Goal: Transaction & Acquisition: Purchase product/service

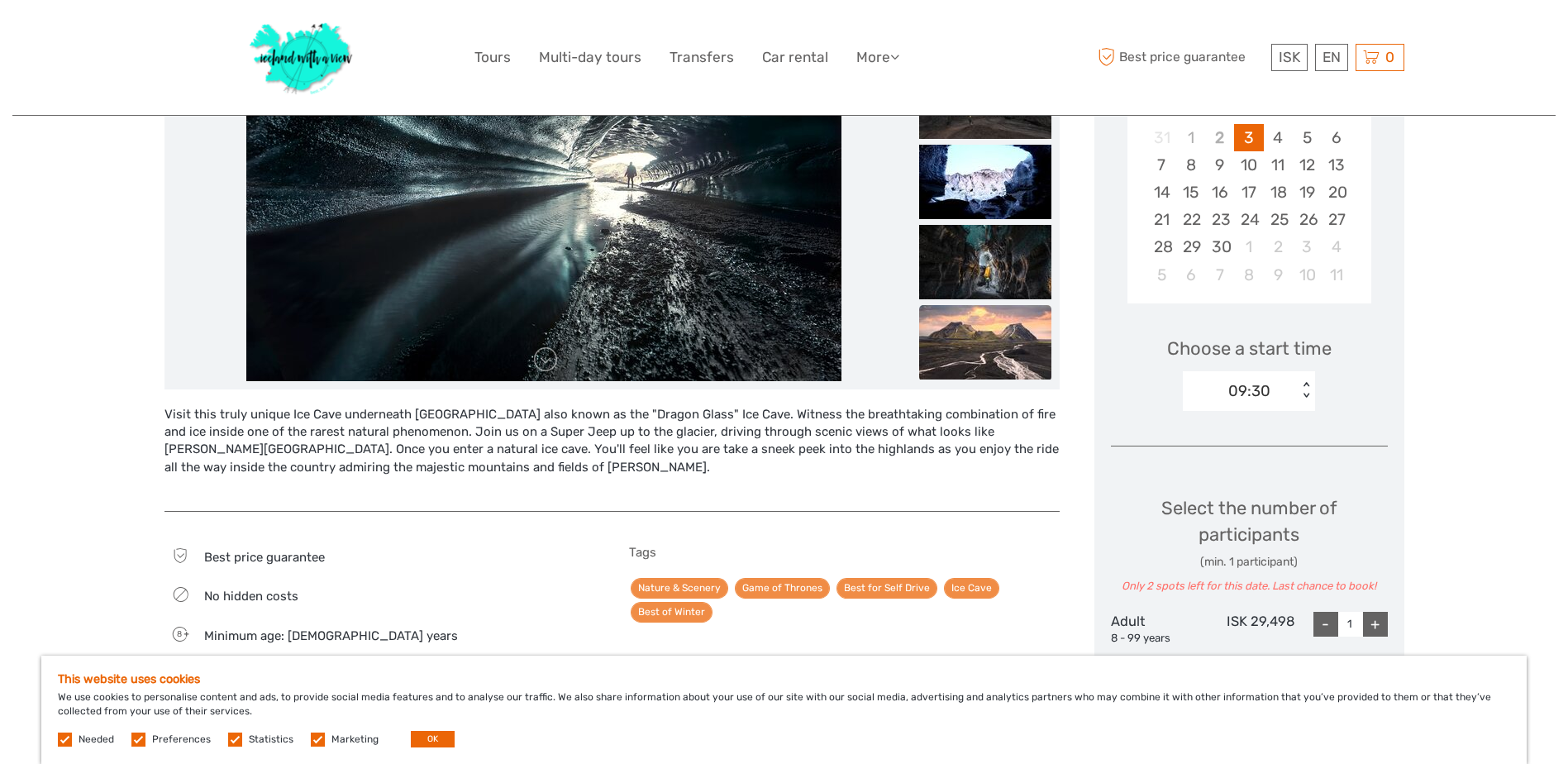
scroll to position [270, 0]
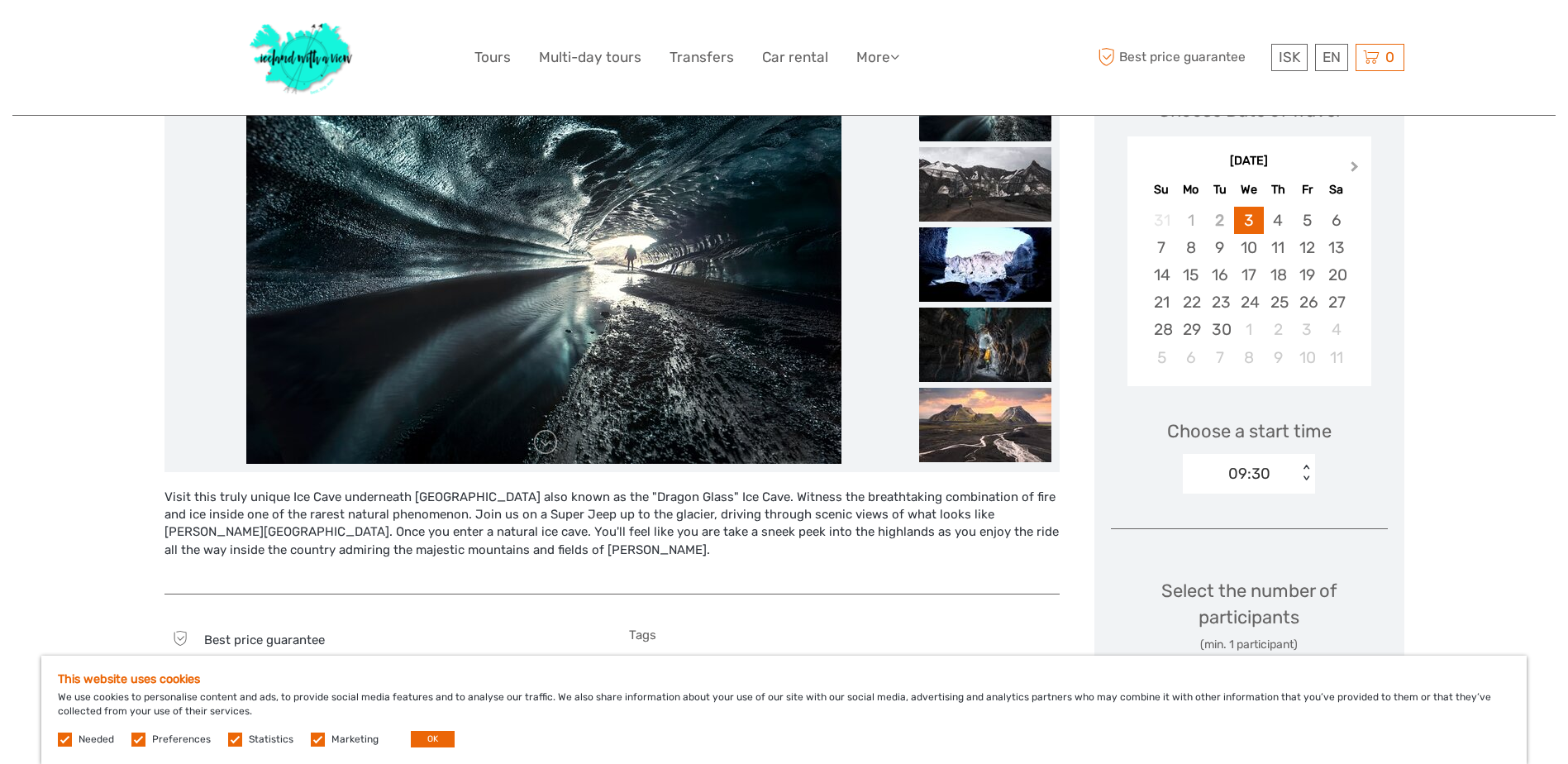
click at [1354, 161] on button "Next Month" at bounding box center [1356, 170] width 27 height 27
click at [1195, 274] on div "13" at bounding box center [1190, 275] width 29 height 28
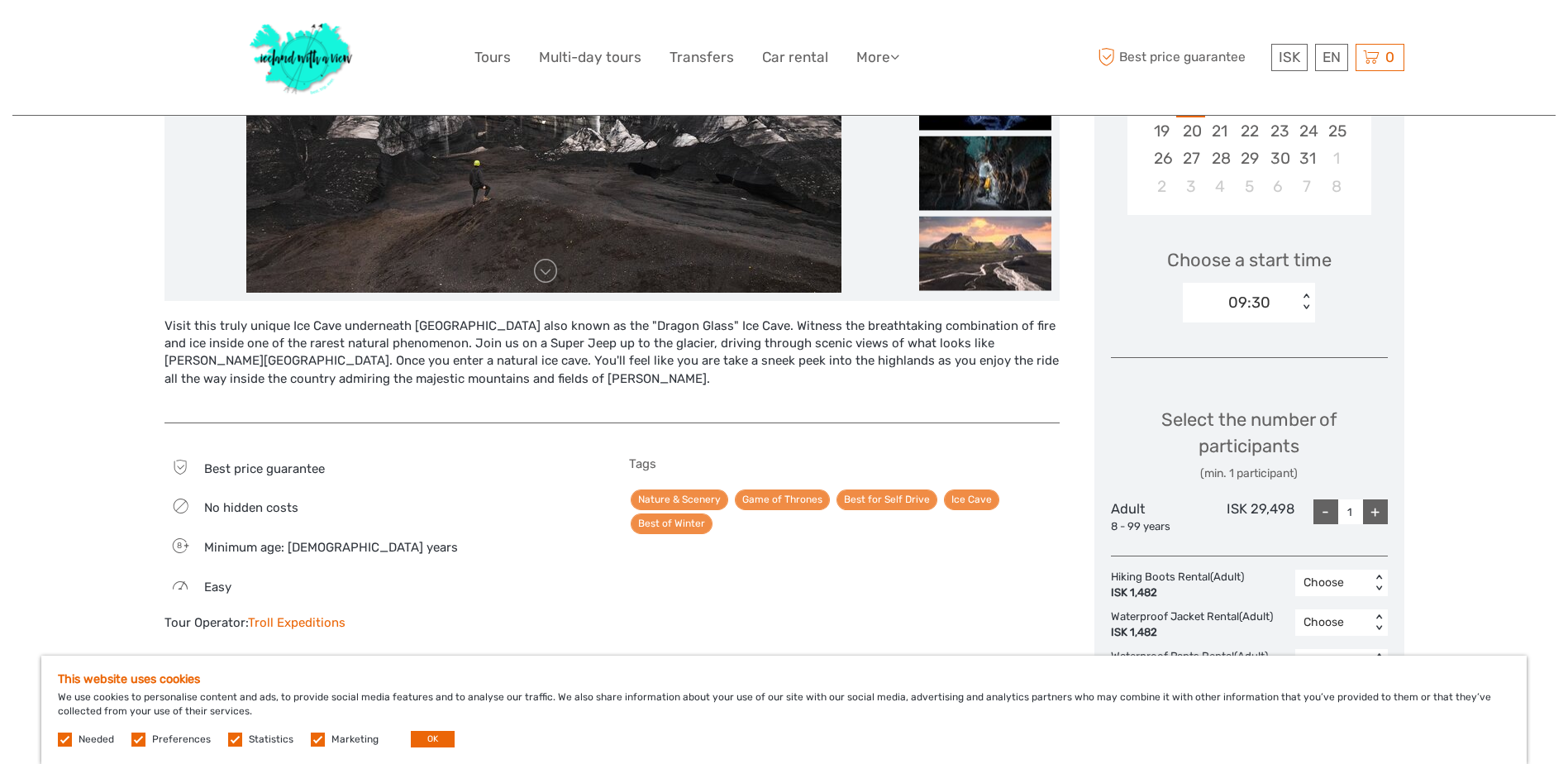
scroll to position [600, 0]
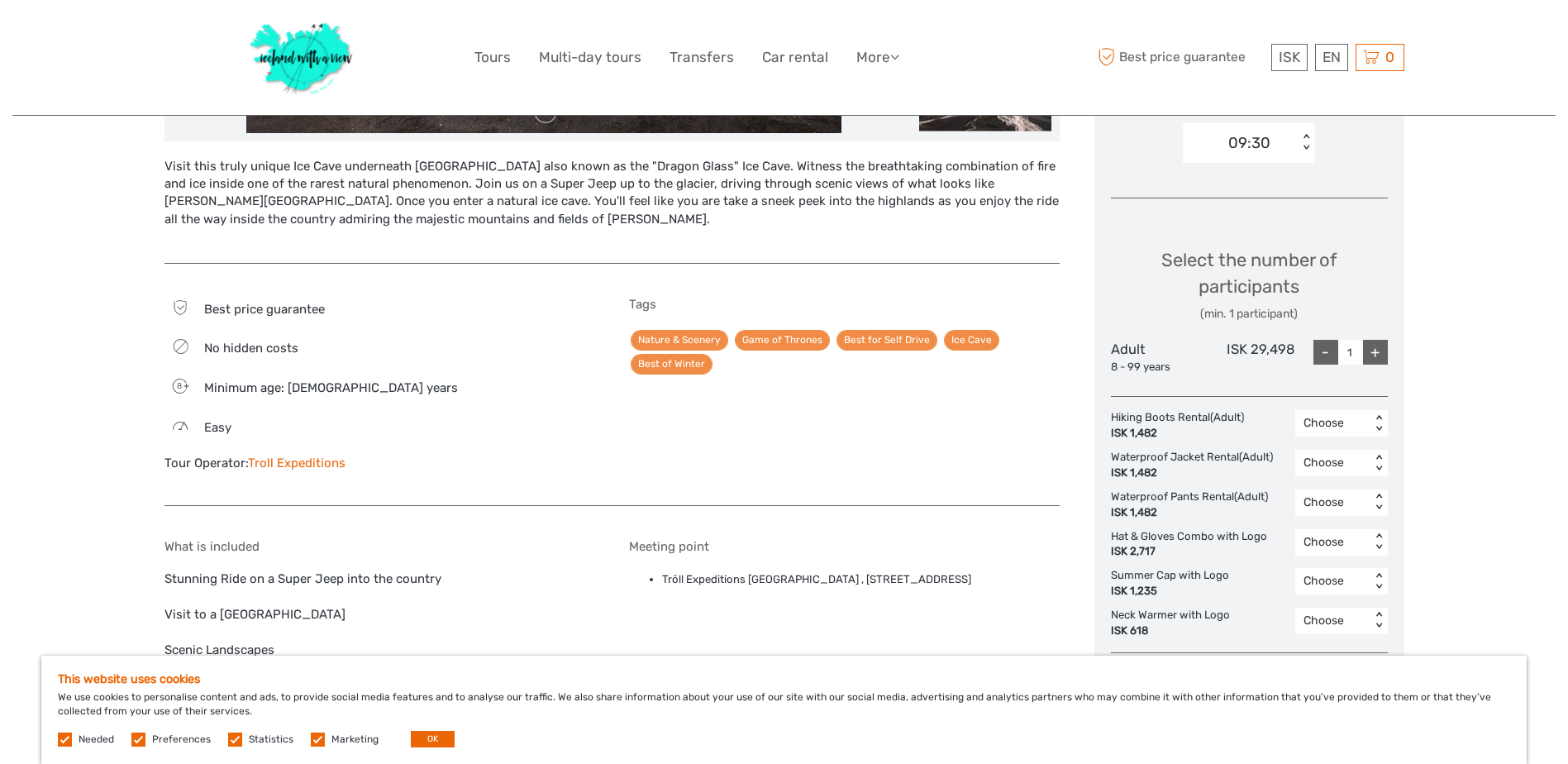
click at [1375, 351] on div "+" at bounding box center [1375, 352] width 25 height 25
type input "2"
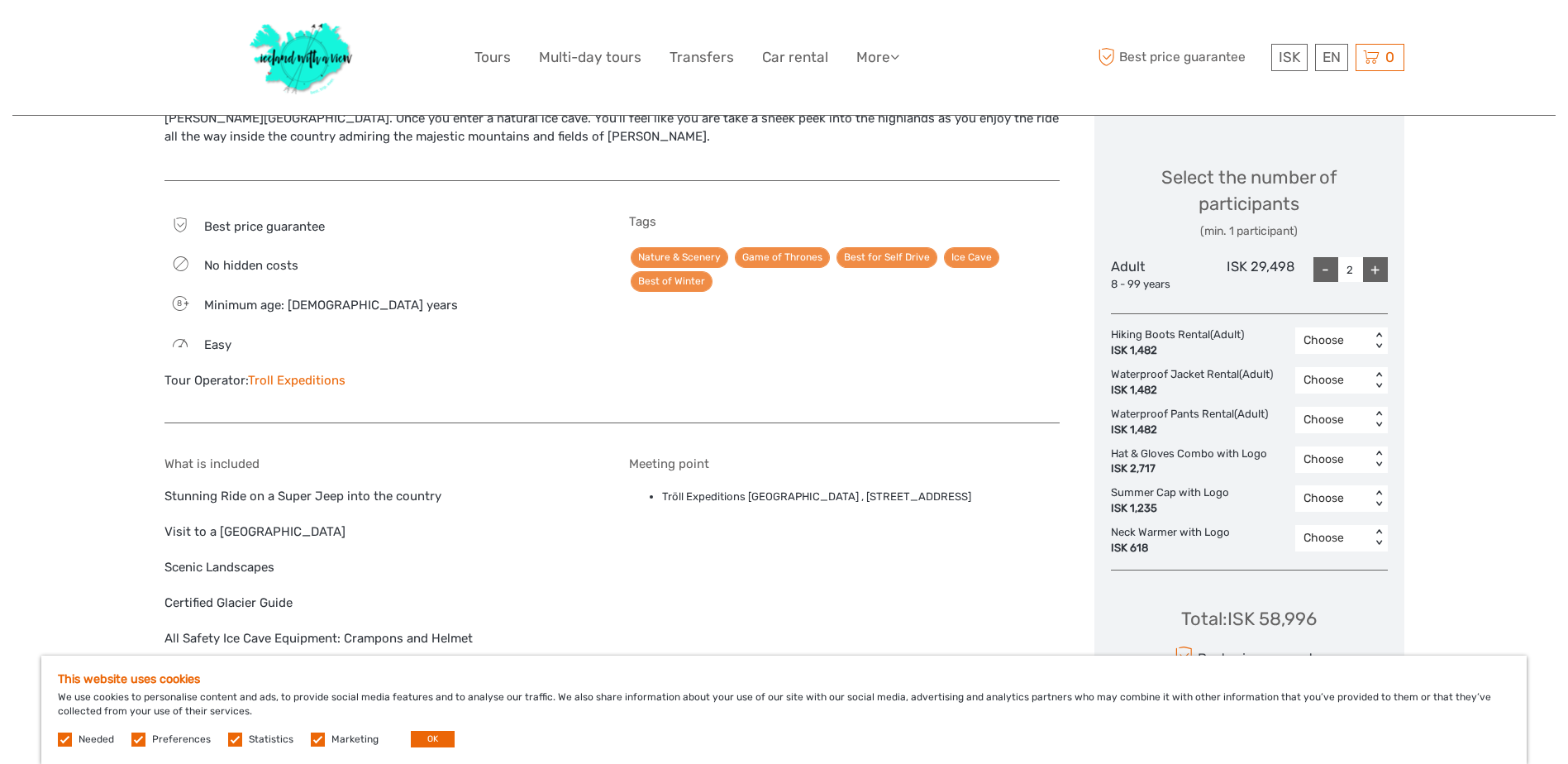
scroll to position [1014, 0]
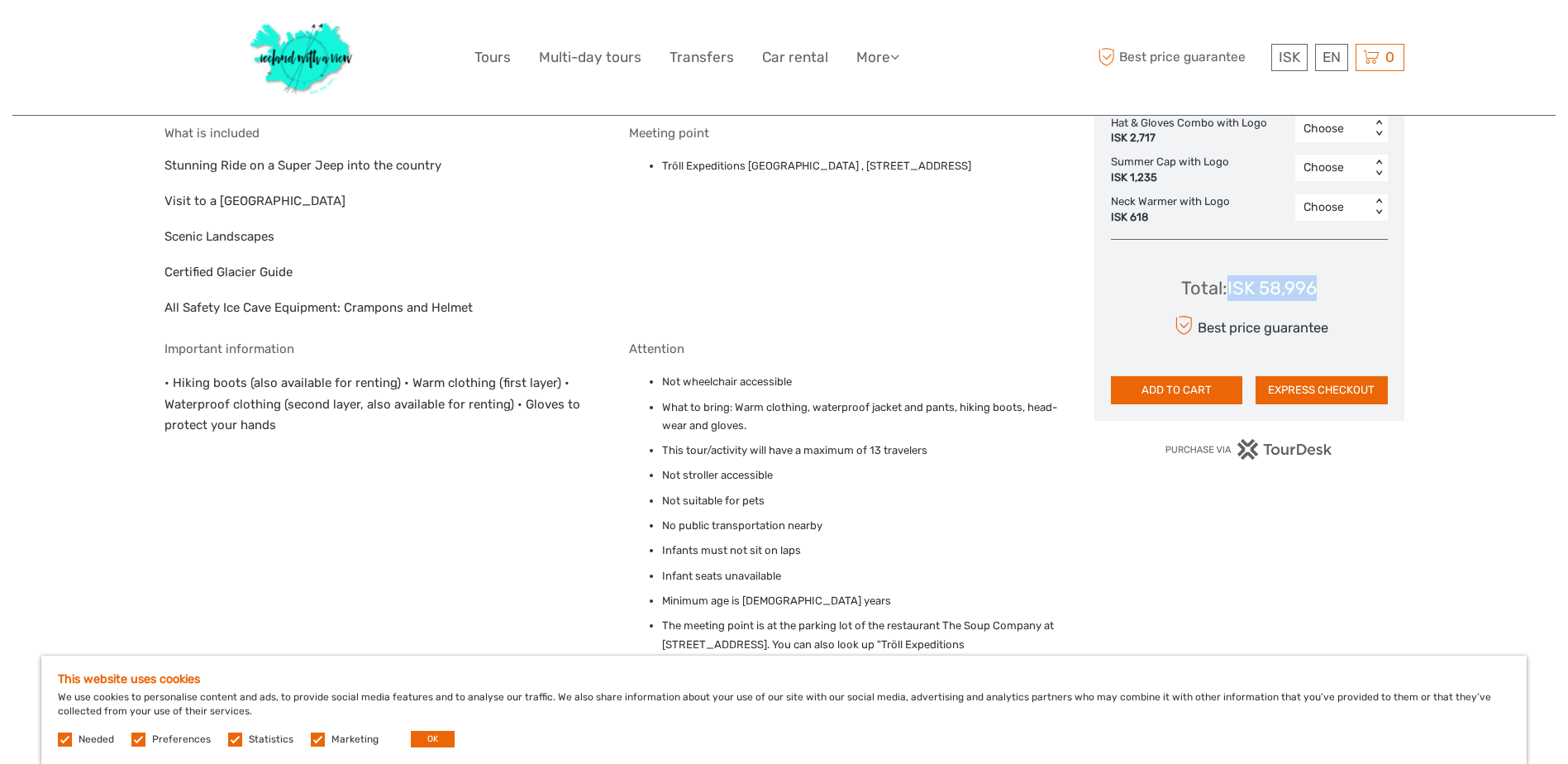
drag, startPoint x: 1322, startPoint y: 293, endPoint x: 1228, endPoint y: 302, distance: 94.4
click at [1228, 302] on div "Total : ISK 58,996 Best price guarantee ADD TO CART EXPRESS CHECKOUT" at bounding box center [1249, 328] width 277 height 151
copy div "ISK 58,996"
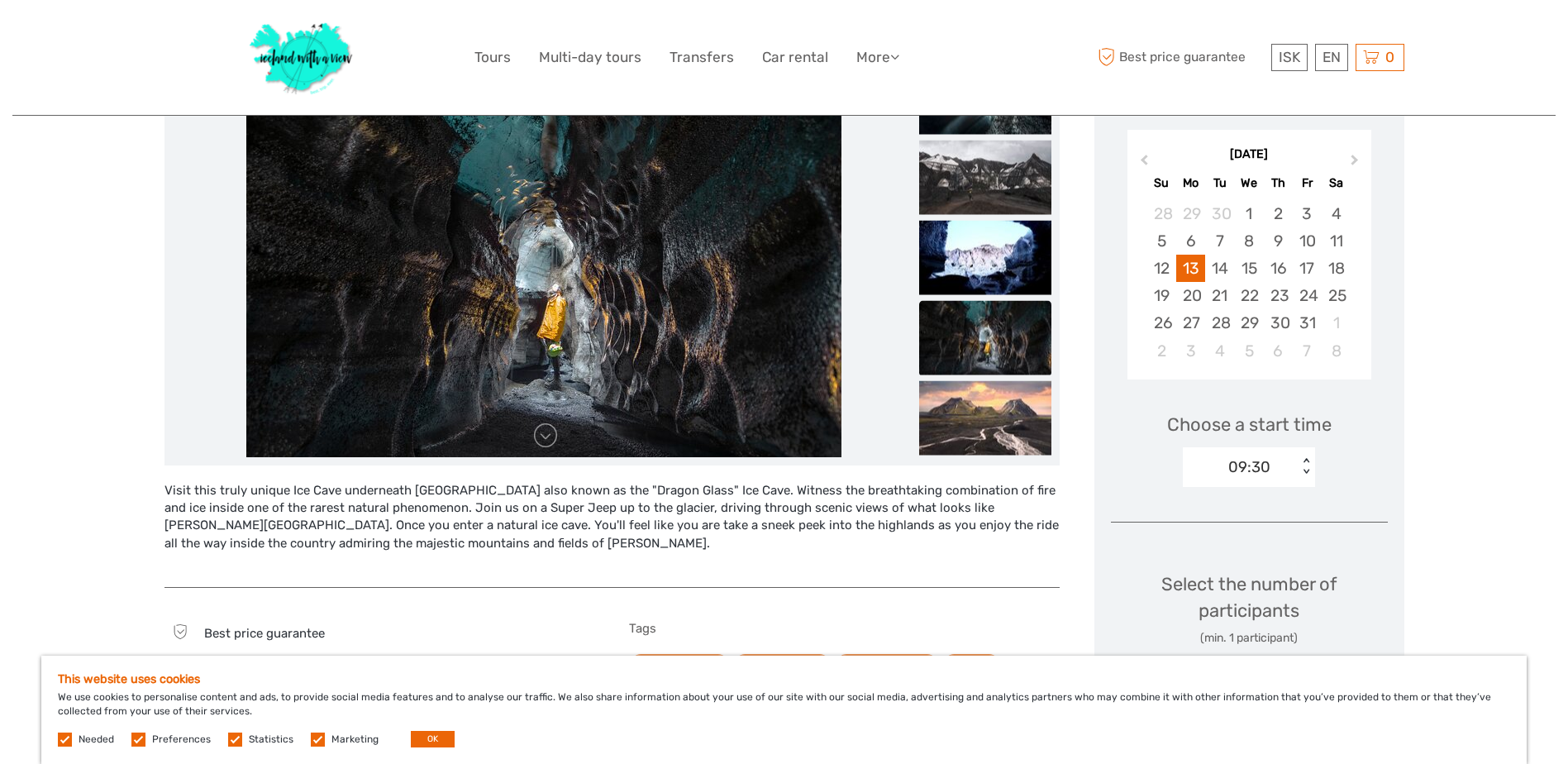
scroll to position [331, 0]
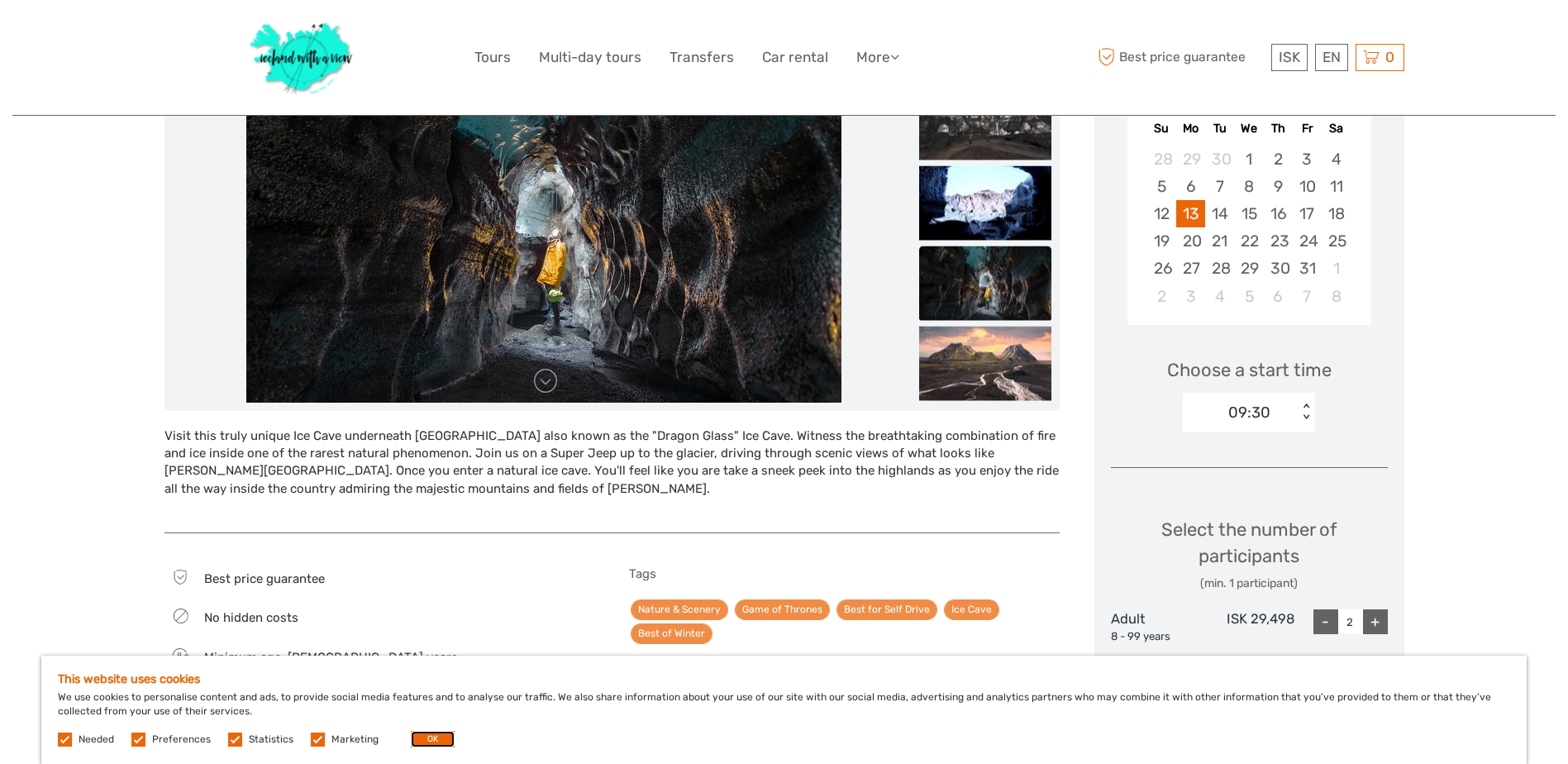
click at [426, 744] on button "OK" at bounding box center [432, 738] width 44 height 16
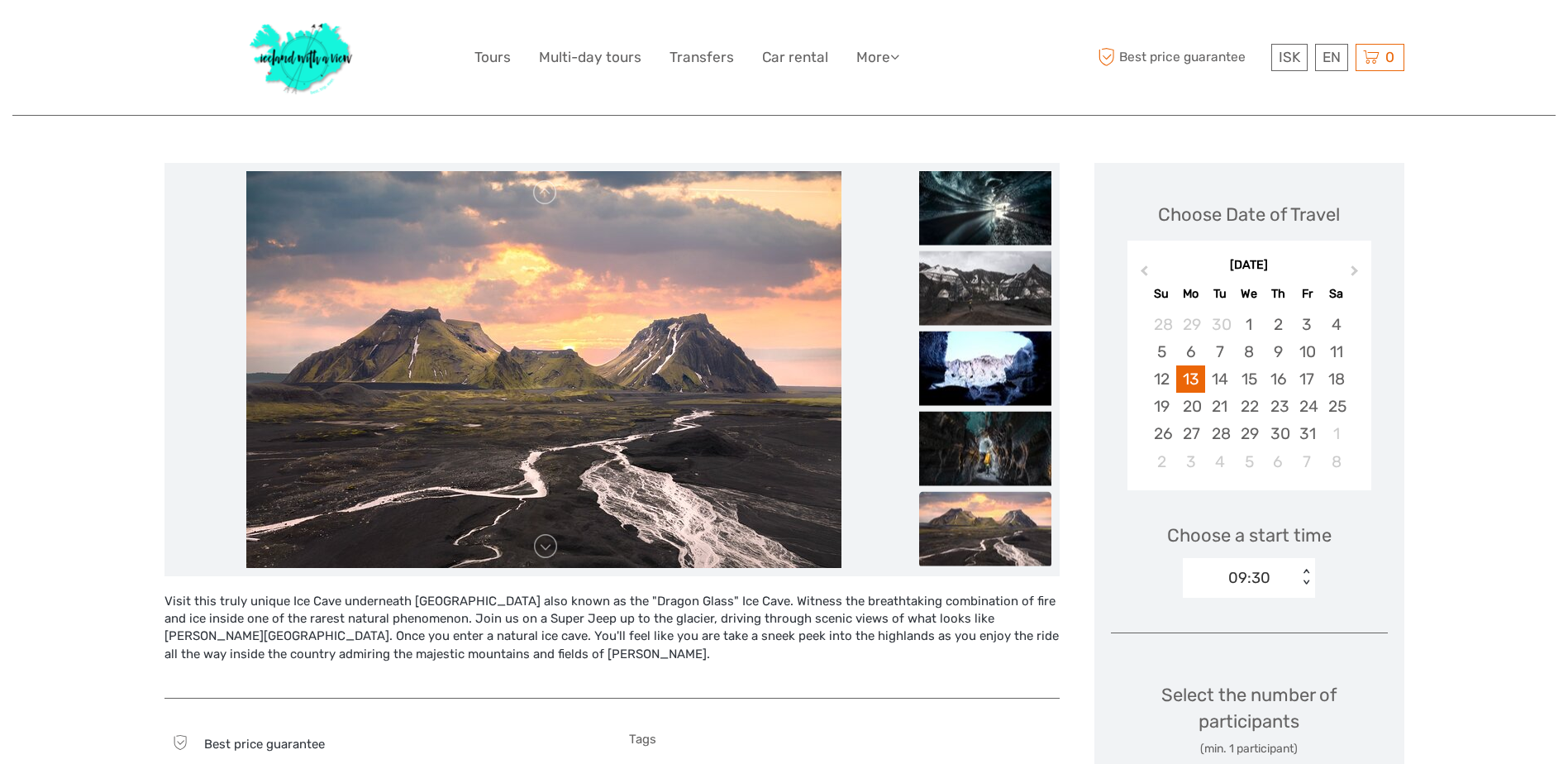
scroll to position [83, 0]
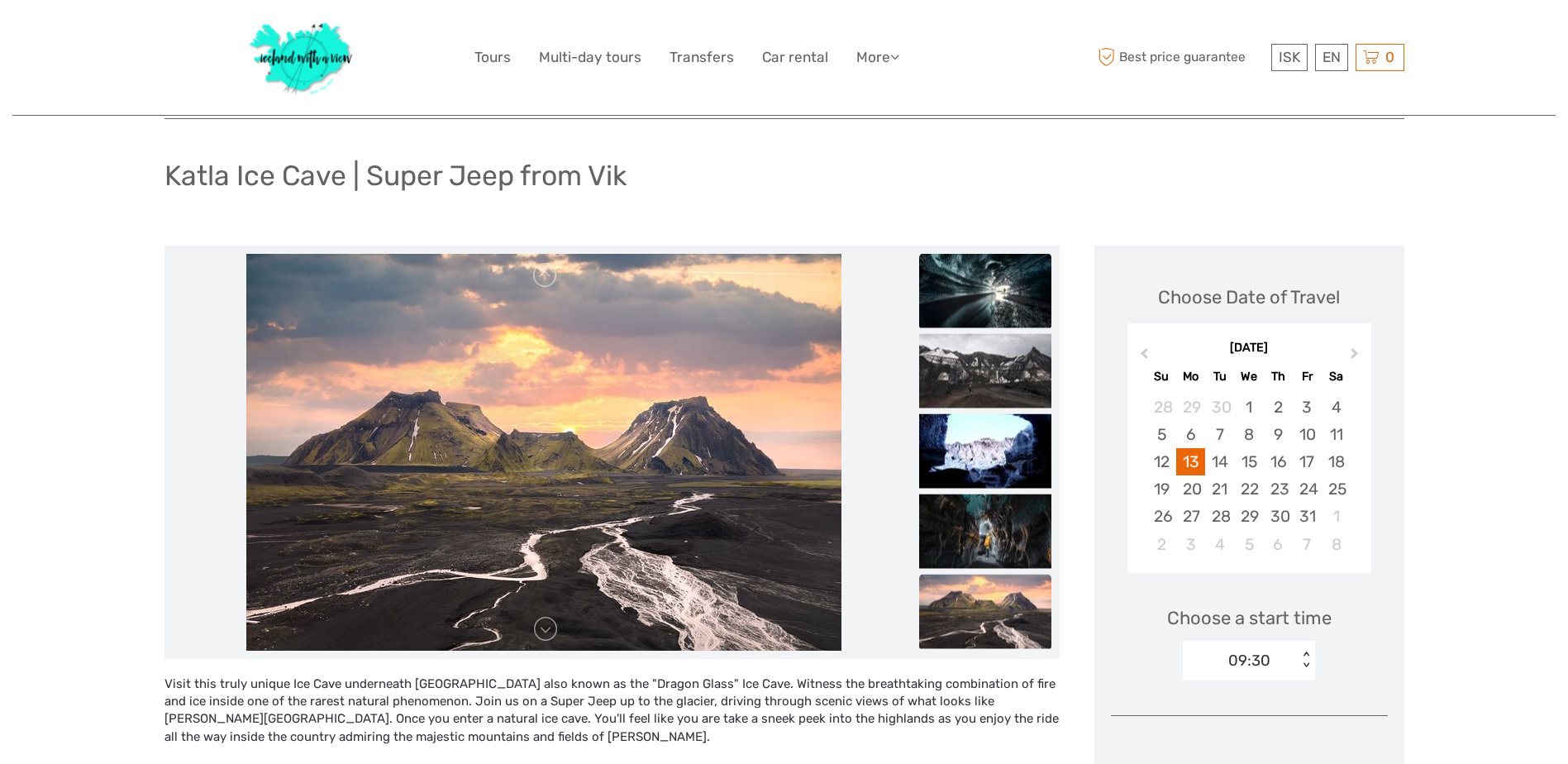
click at [1008, 292] on img at bounding box center [985, 290] width 132 height 74
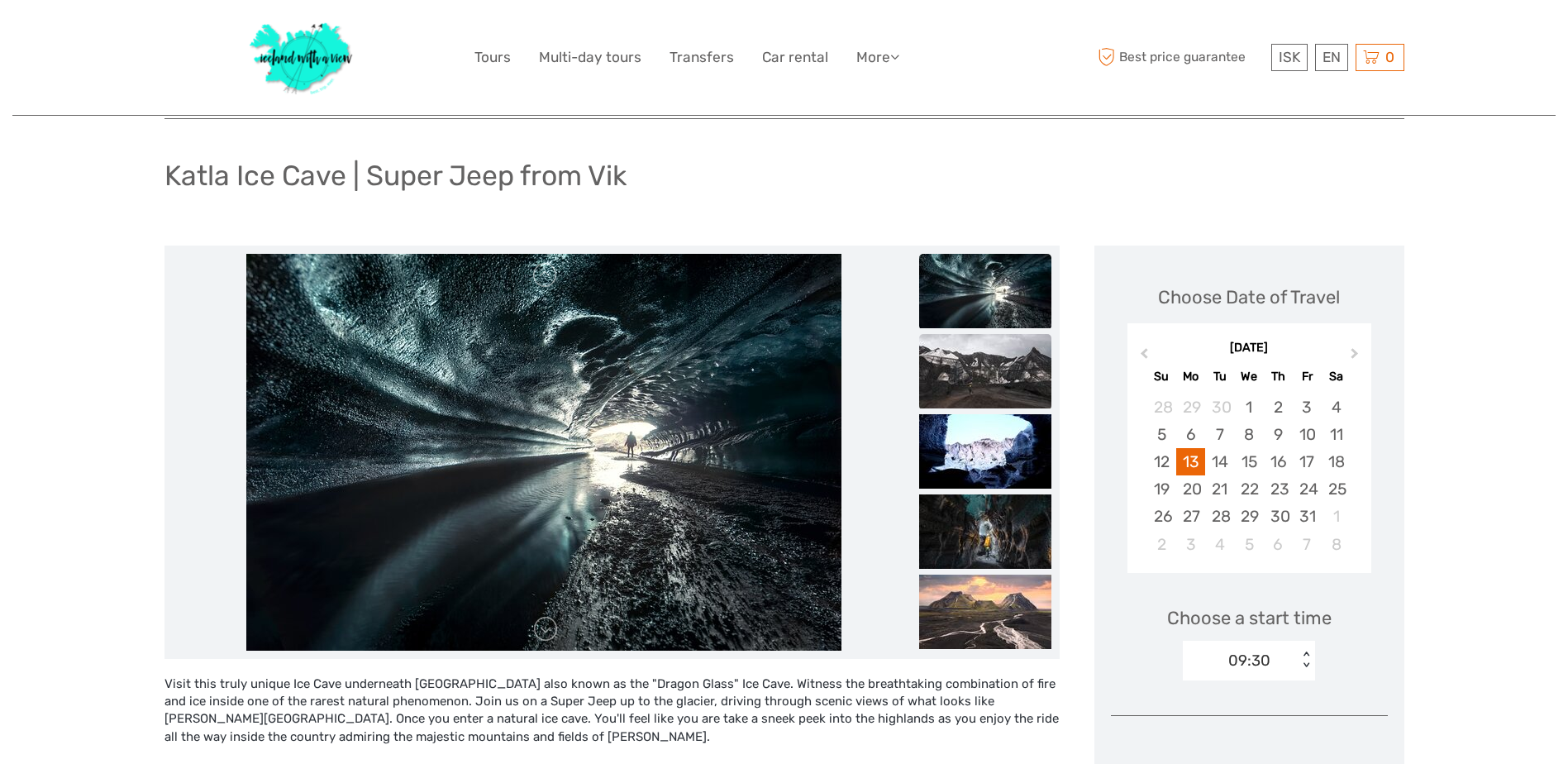
click at [1004, 366] on img at bounding box center [985, 371] width 132 height 74
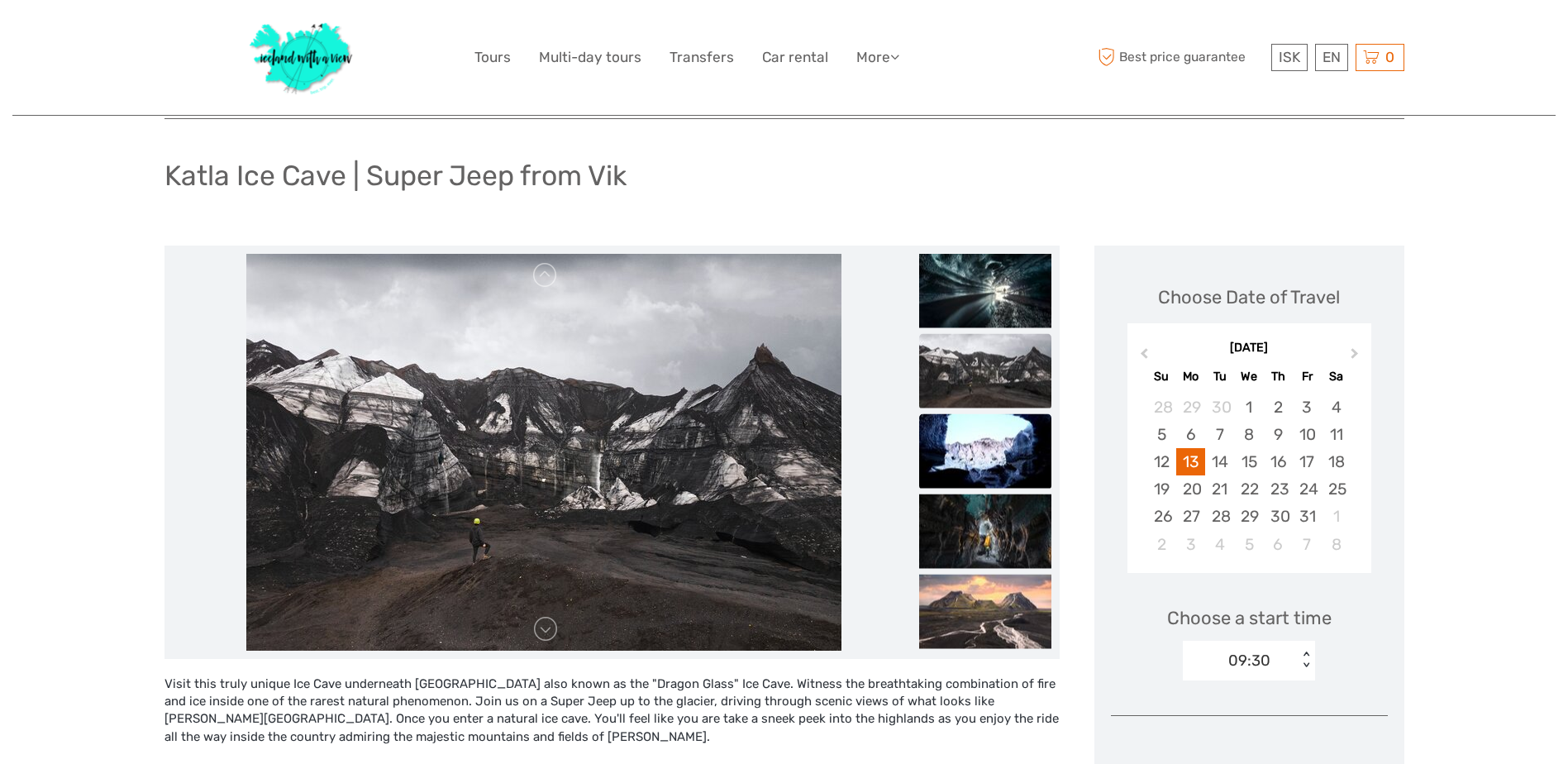
click at [983, 481] on img at bounding box center [985, 450] width 132 height 74
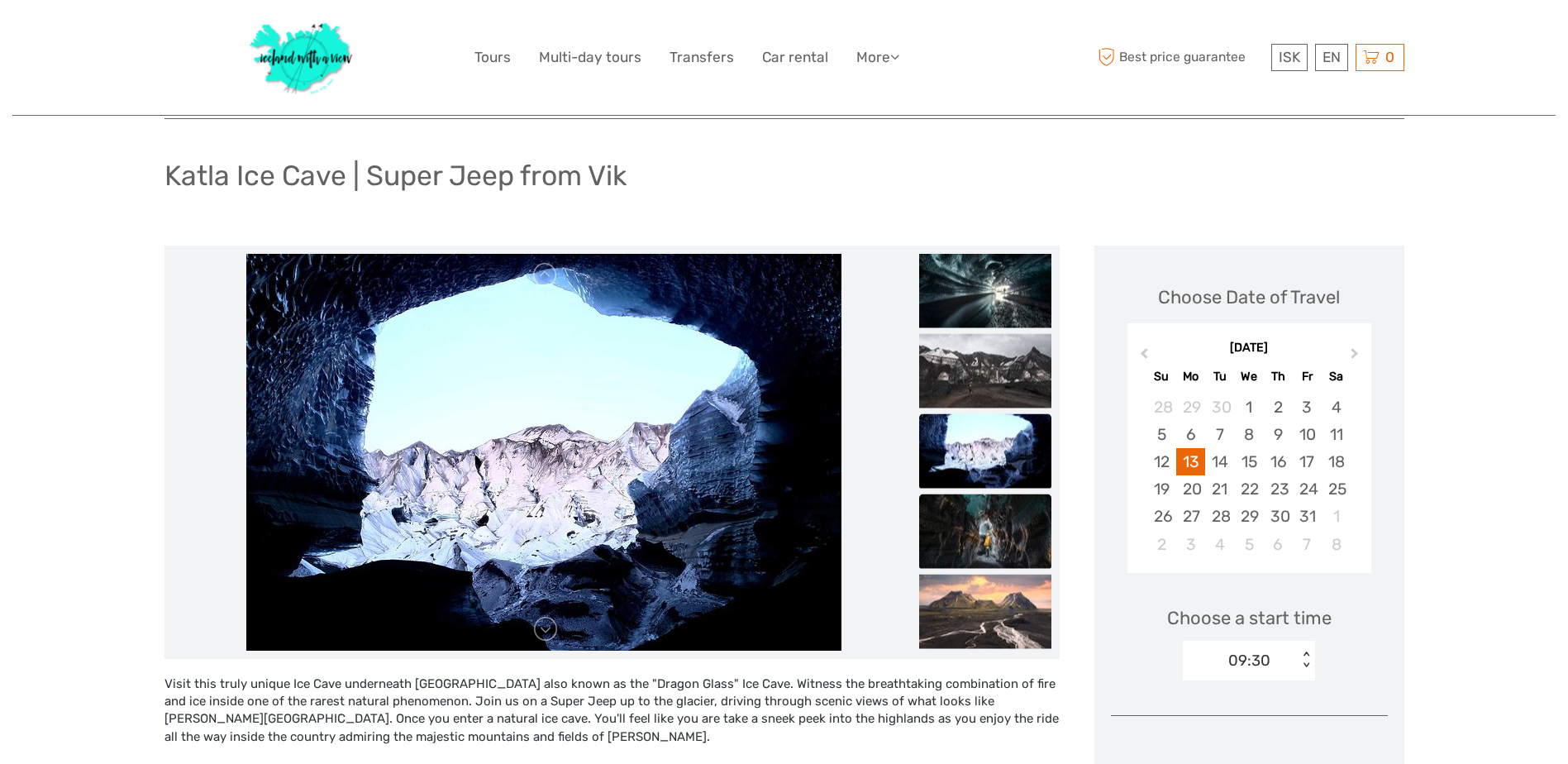
click at [978, 532] on img at bounding box center [985, 531] width 132 height 74
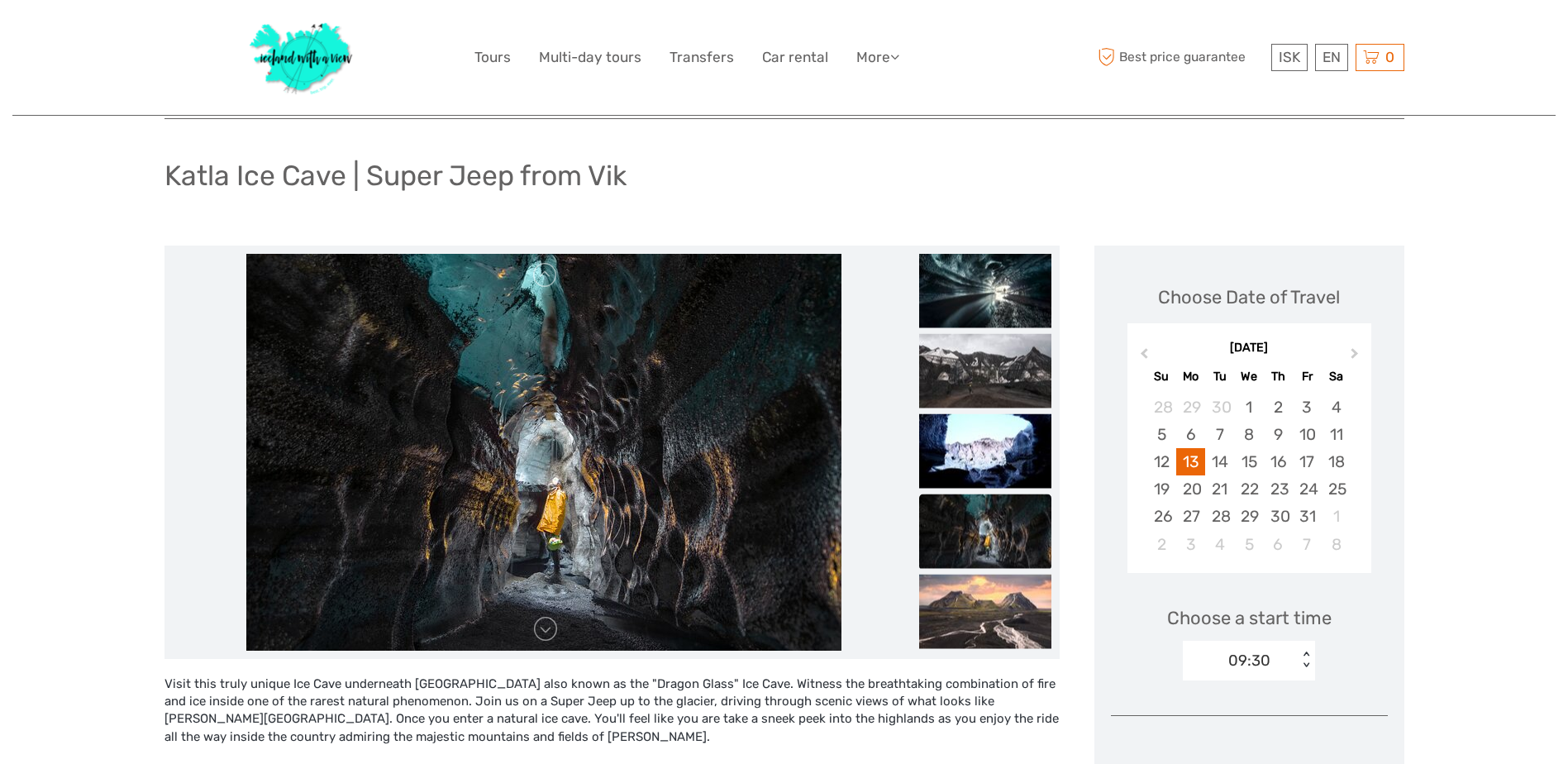
click at [987, 547] on img at bounding box center [985, 531] width 132 height 74
click at [992, 600] on img at bounding box center [985, 611] width 132 height 74
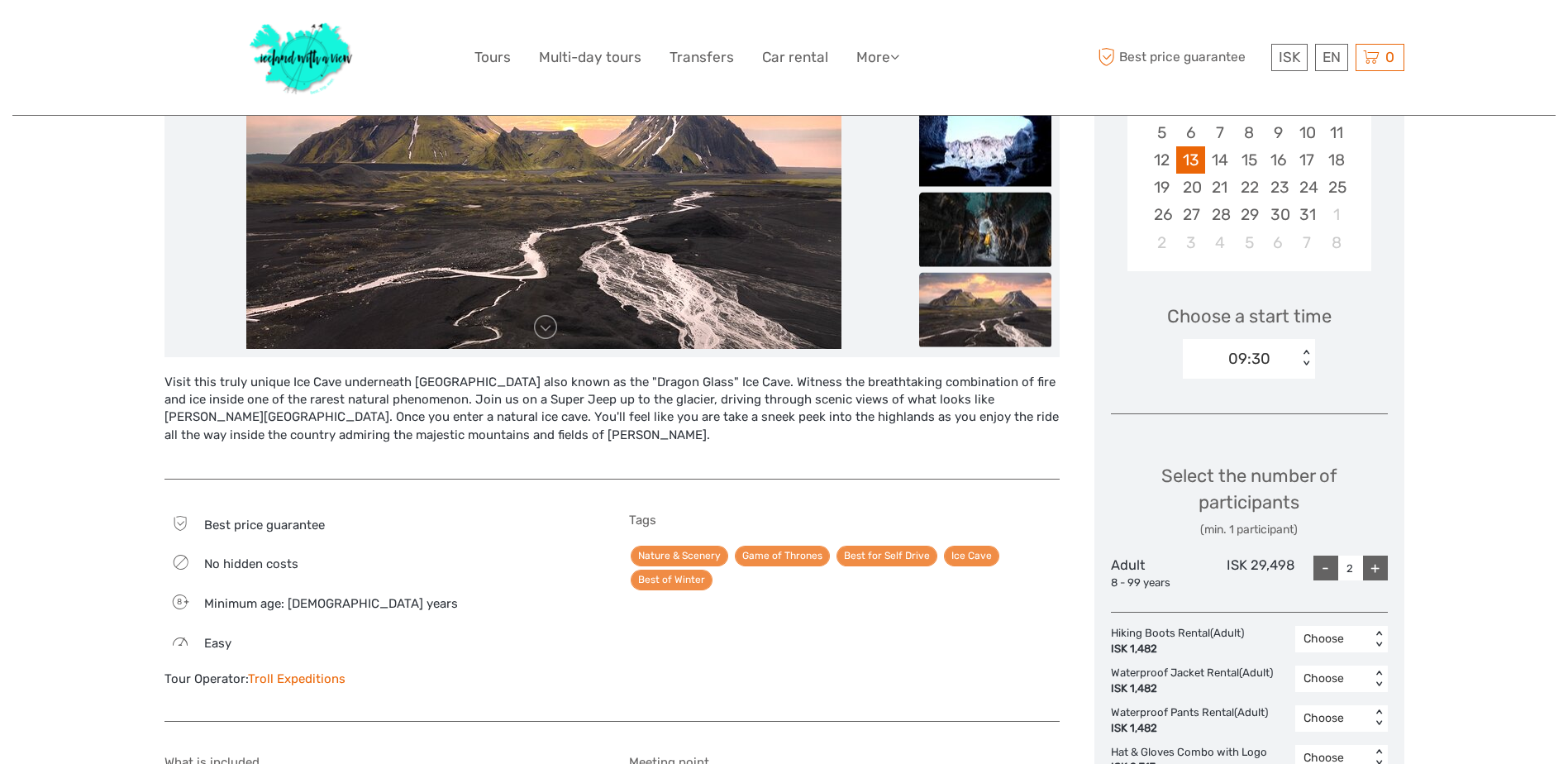
scroll to position [413, 0]
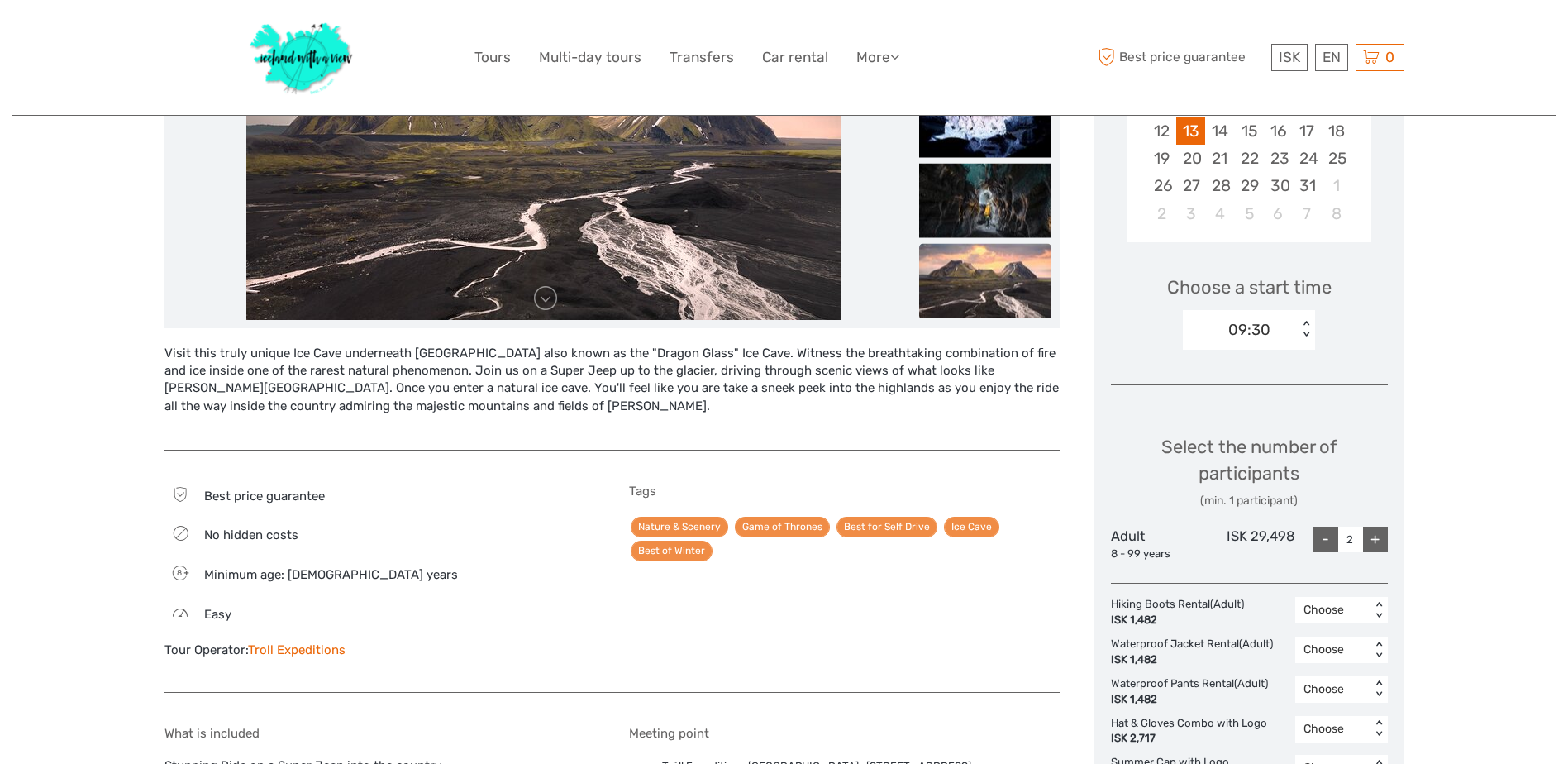
click at [952, 284] on img at bounding box center [985, 280] width 132 height 74
click at [991, 276] on img at bounding box center [985, 280] width 132 height 74
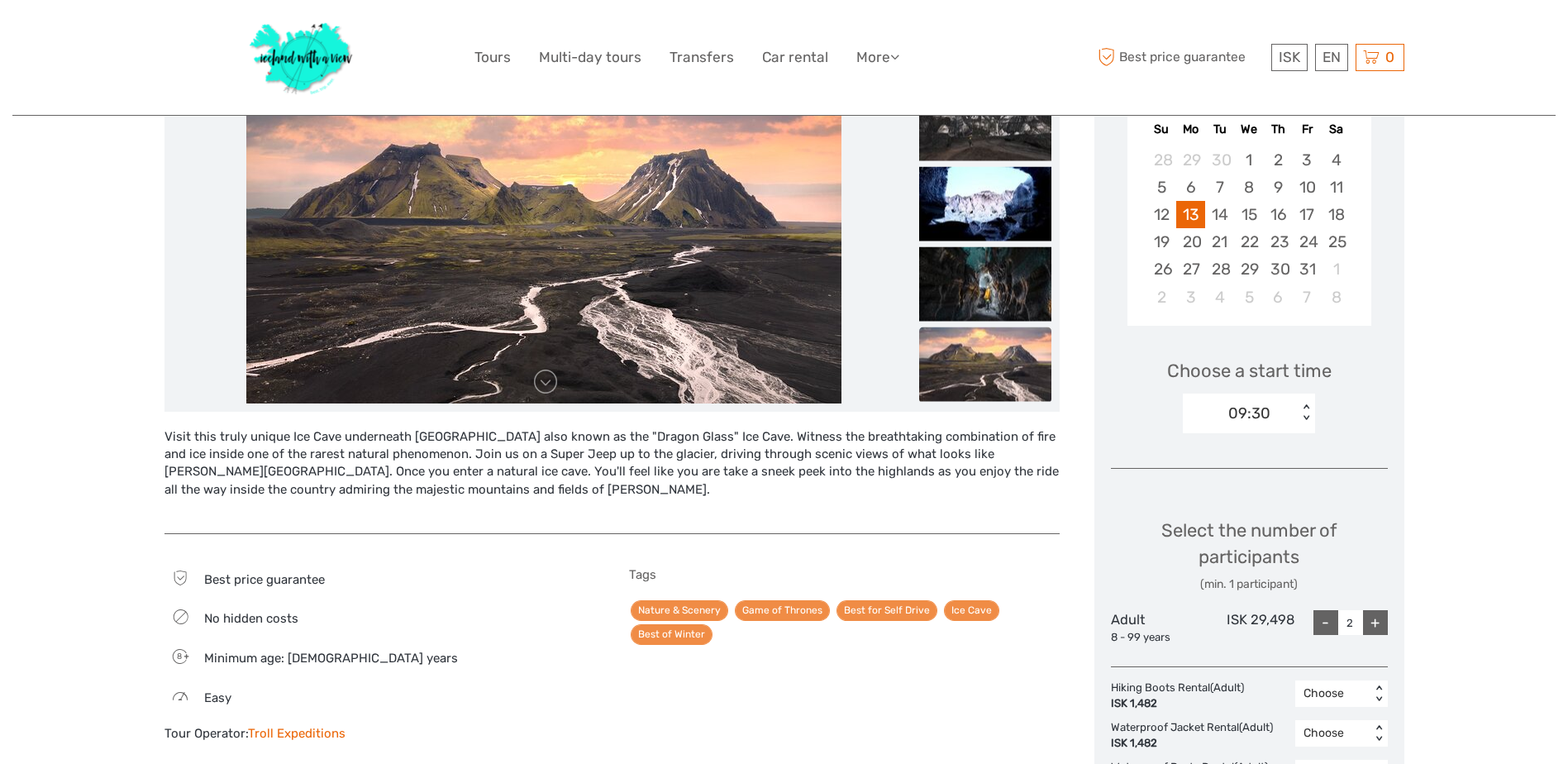
scroll to position [165, 0]
